Goal: Task Accomplishment & Management: Manage account settings

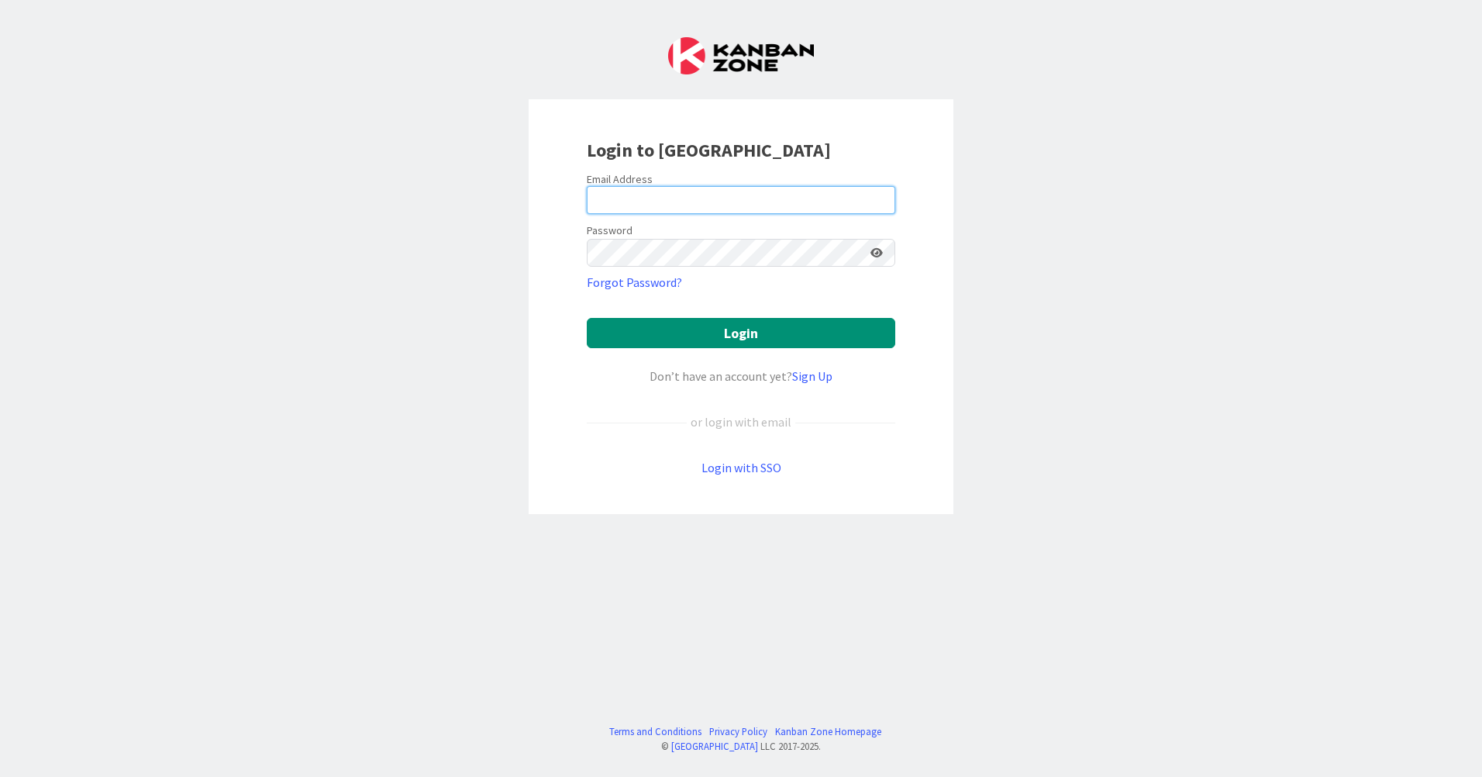
click at [711, 194] on input "email" at bounding box center [741, 200] width 308 height 28
type input "[EMAIL_ADDRESS][DOMAIN_NAME]"
click at [587, 318] on button "Login" at bounding box center [741, 333] width 308 height 30
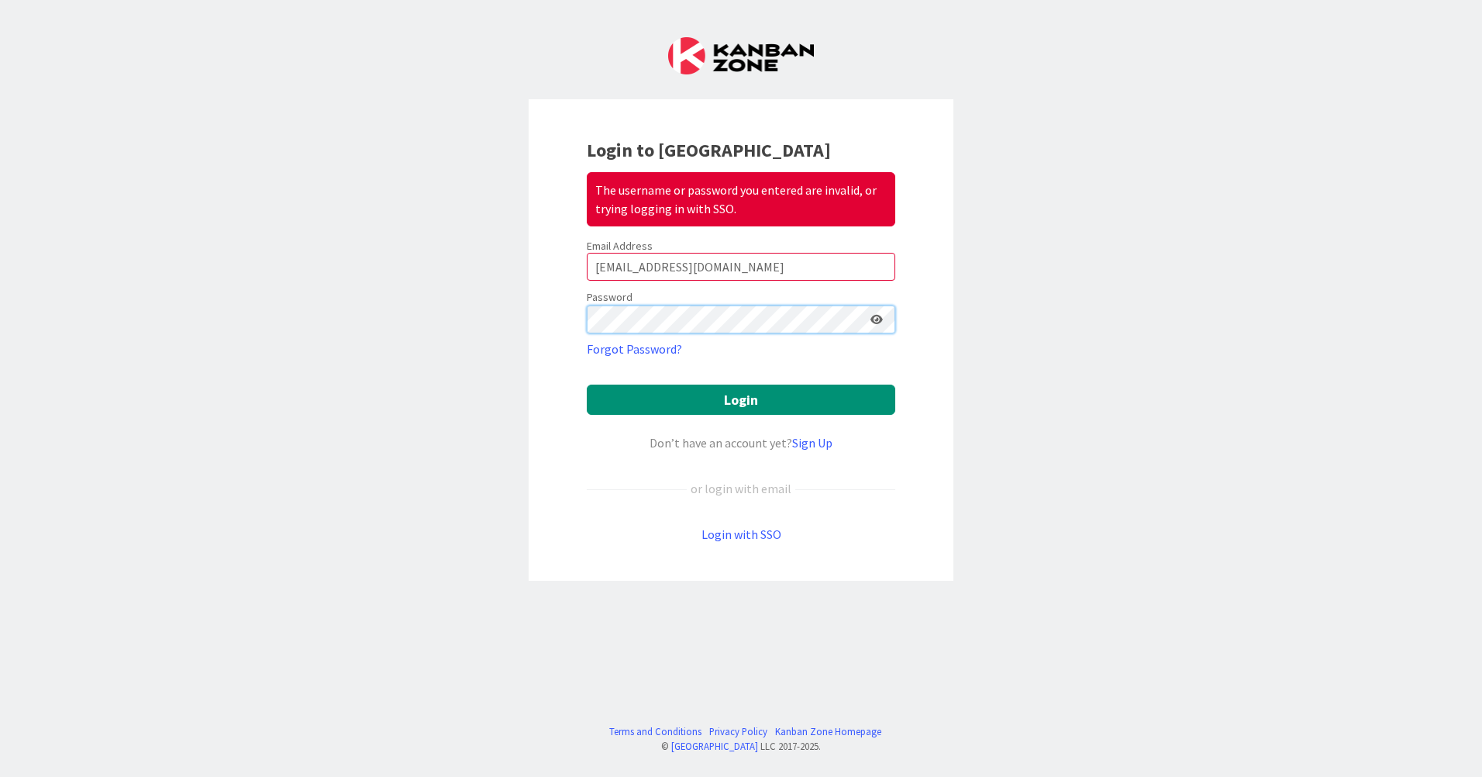
click at [579, 308] on div "Login to Kanban Zone The username or password you entered are invalid, or tryin…" at bounding box center [741, 339] width 425 height 481
click at [587, 384] on button "Login" at bounding box center [741, 399] width 308 height 30
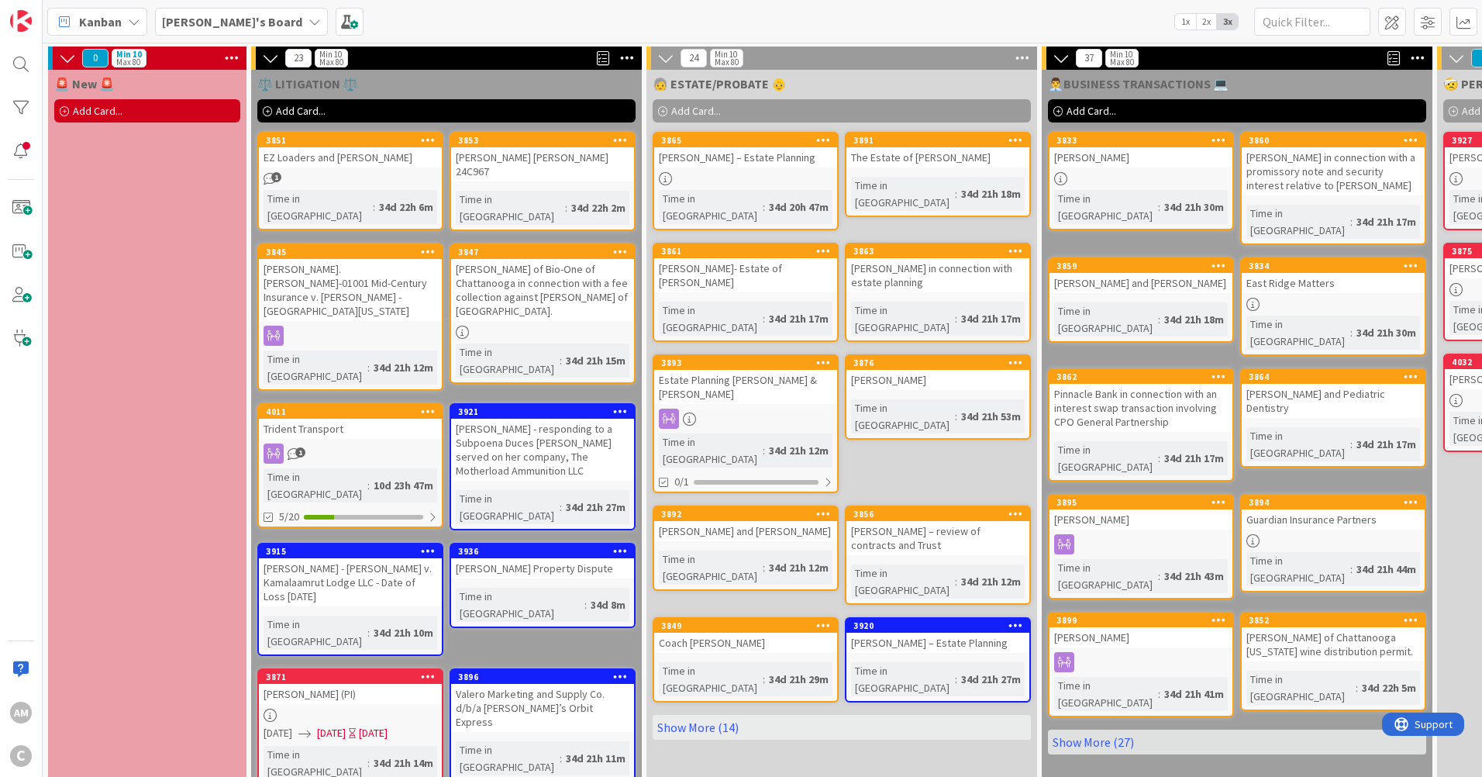
click at [719, 715] on link "Show More (14)" at bounding box center [842, 727] width 378 height 25
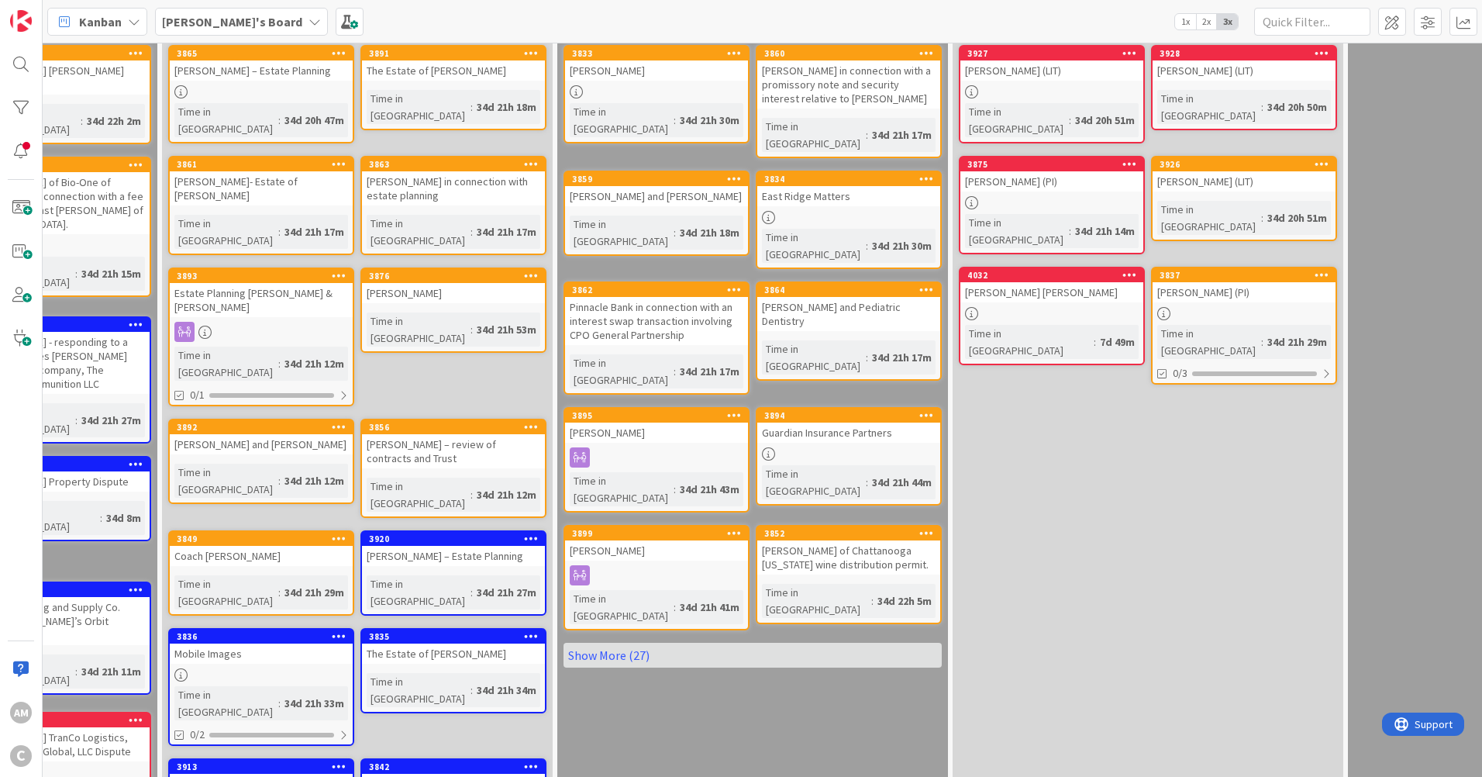
scroll to position [0, 484]
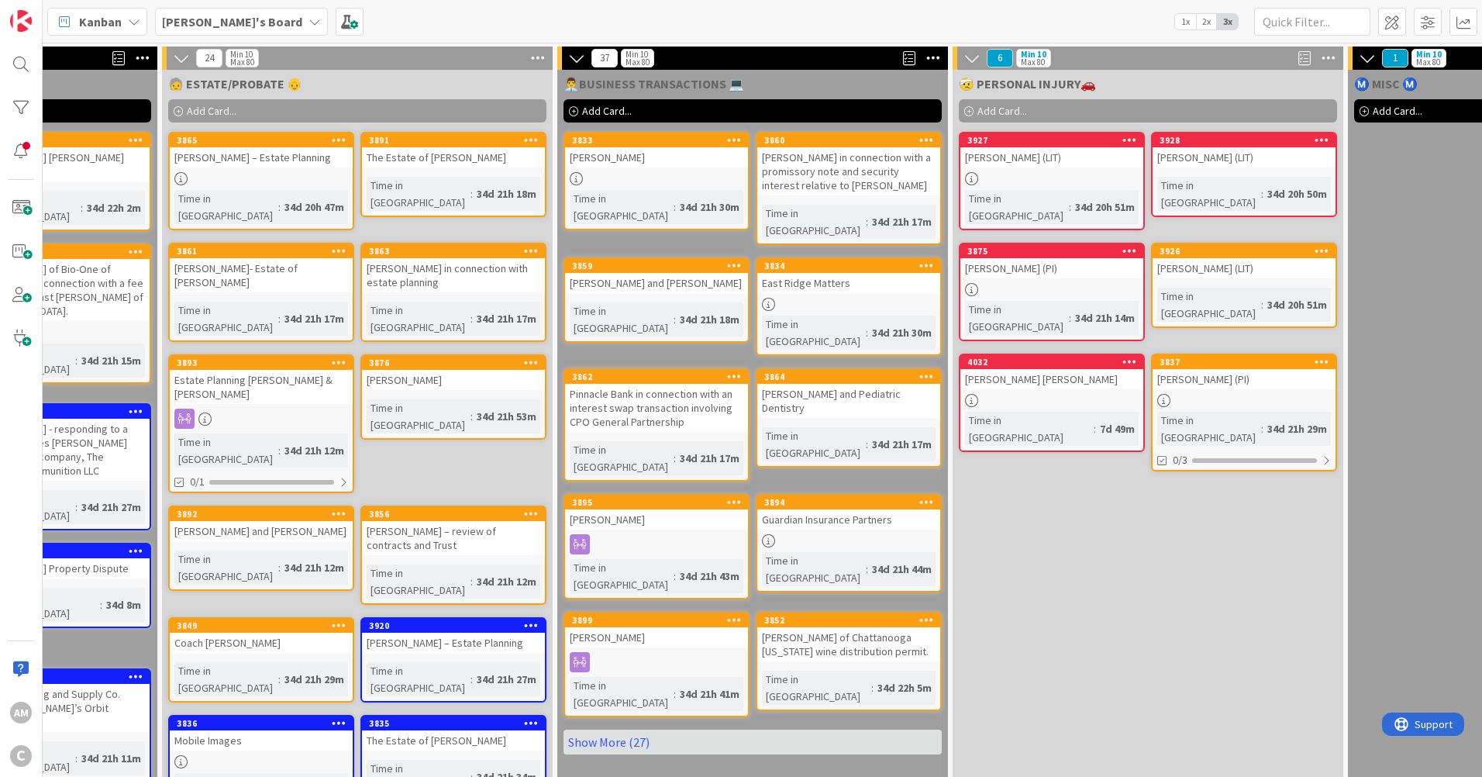
click at [621, 729] on link "Show More (27)" at bounding box center [752, 741] width 378 height 25
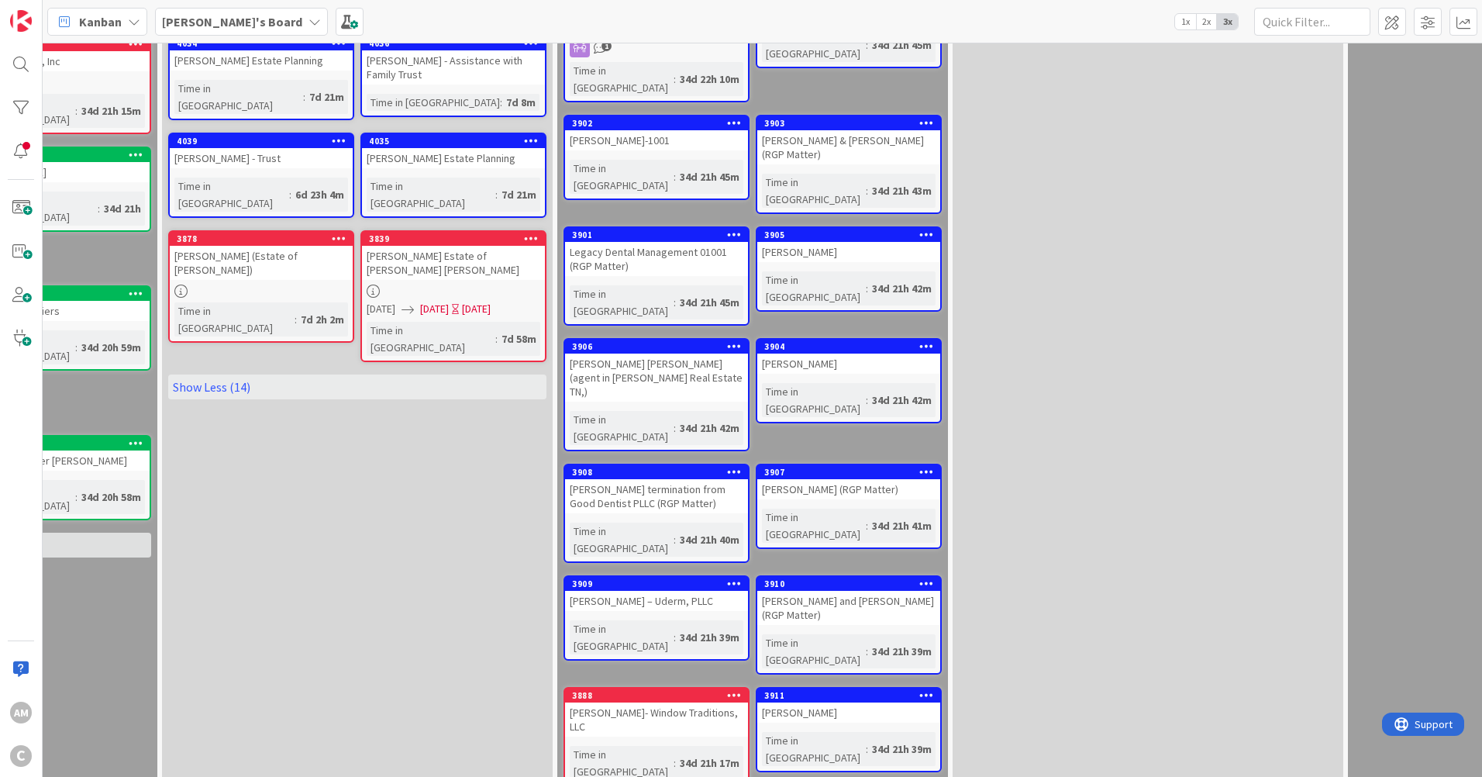
scroll to position [1162, 484]
